Goal: Task Accomplishment & Management: Use online tool/utility

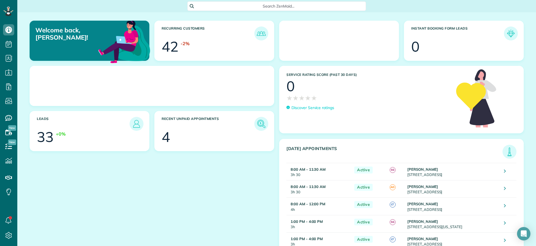
scroll to position [3, 3]
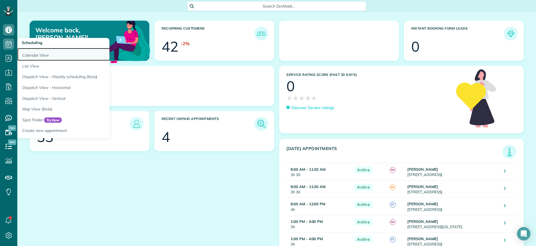
click at [35, 55] on link "Calendar View" at bounding box center [87, 54] width 140 height 13
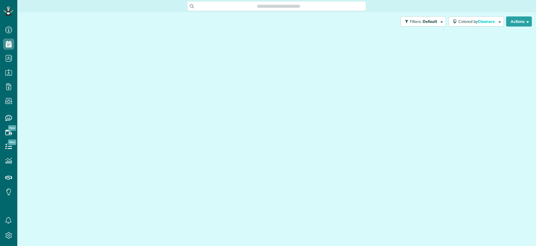
scroll to position [3, 3]
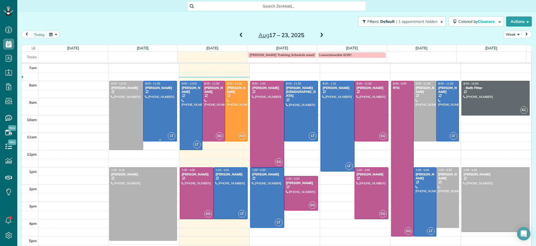
click at [164, 104] on div at bounding box center [159, 111] width 33 height 60
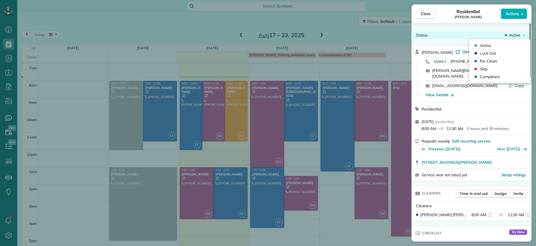
click at [519, 38] on div "Status Active" at bounding box center [471, 35] width 118 height 8
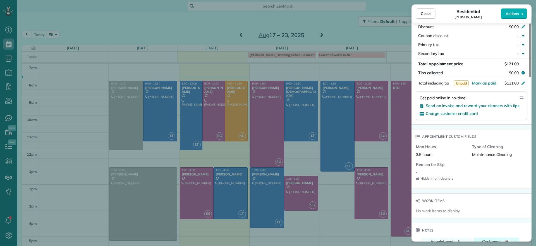
scroll to position [280, 0]
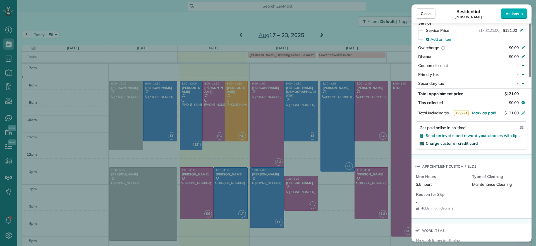
click at [459, 141] on span "Charge customer credit card" at bounding box center [452, 143] width 52 height 5
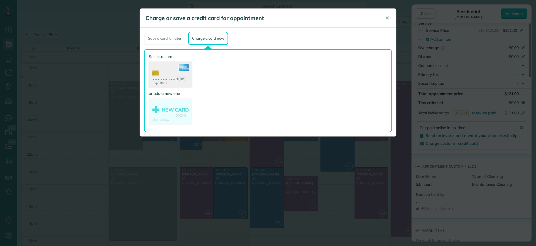
click at [159, 76] on use at bounding box center [170, 75] width 43 height 27
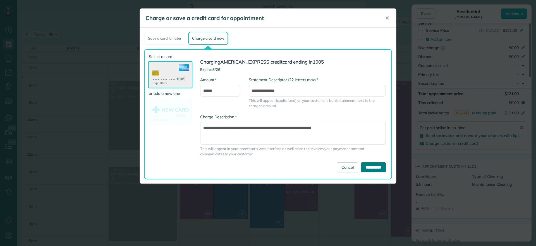
drag, startPoint x: 373, startPoint y: 168, endPoint x: 382, endPoint y: 76, distance: 92.2
click at [386, 89] on form "**********" at bounding box center [293, 115] width 186 height 113
click at [370, 167] on input "**********" at bounding box center [373, 167] width 25 height 10
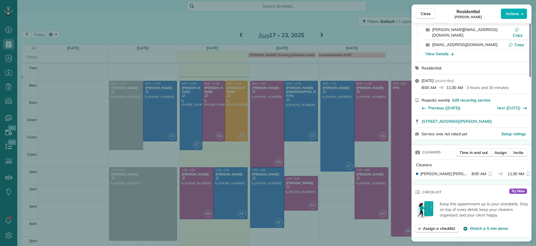
scroll to position [0, 0]
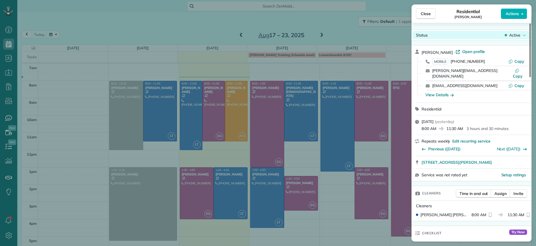
click at [519, 36] on span "Active" at bounding box center [514, 35] width 11 height 6
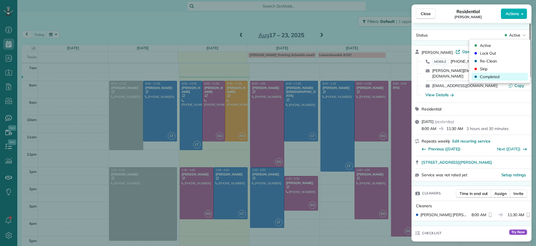
click at [503, 76] on div "Completed" at bounding box center [499, 77] width 56 height 8
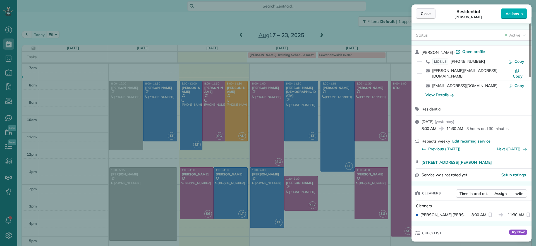
click at [427, 15] on span "Close" at bounding box center [426, 14] width 10 height 6
